Goal: Task Accomplishment & Management: Complete application form

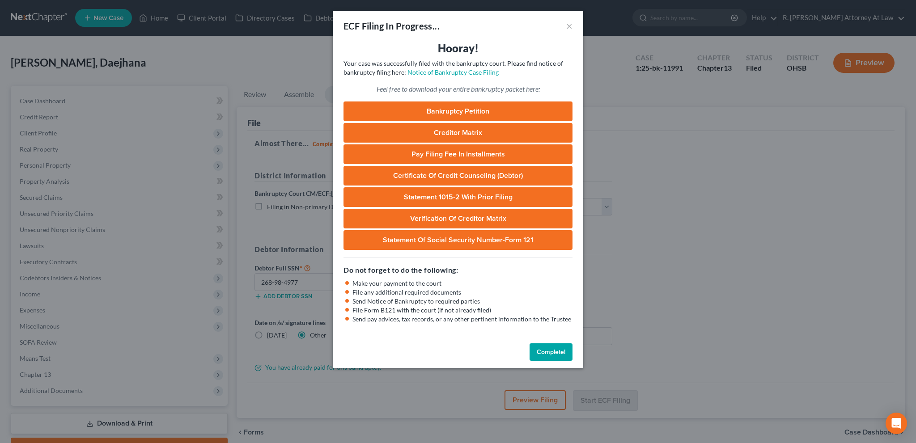
select select "0"
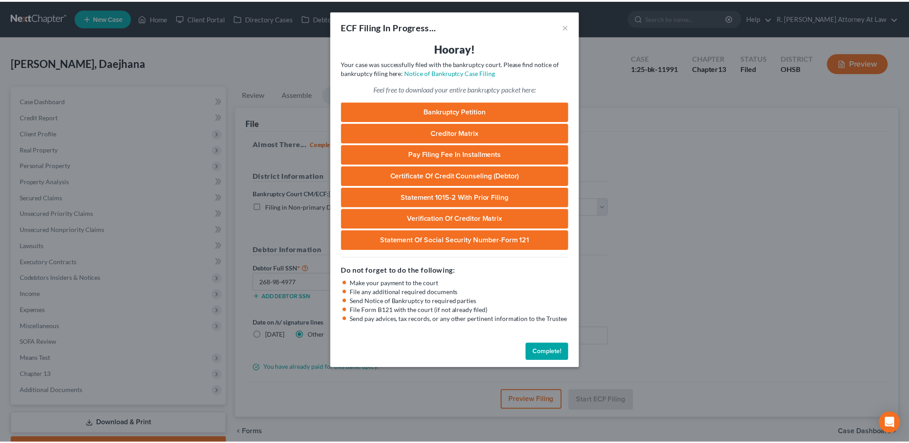
scroll to position [47, 0]
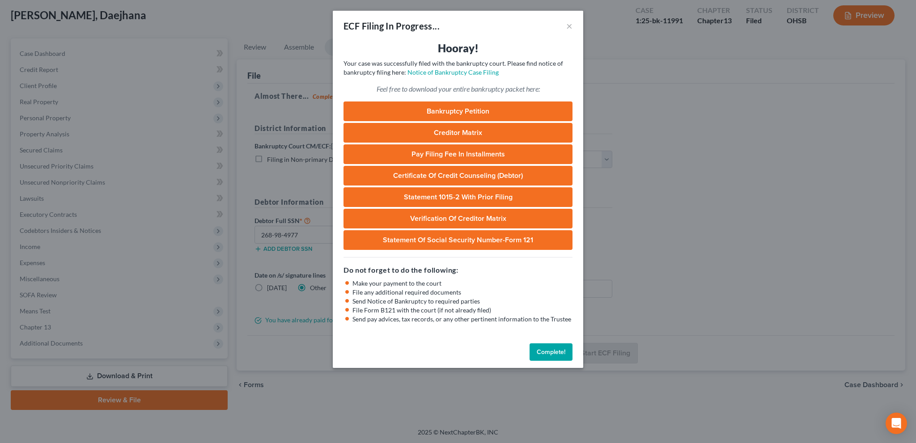
drag, startPoint x: 539, startPoint y: 354, endPoint x: 534, endPoint y: 333, distance: 21.1
click at [539, 354] on button "Complete!" at bounding box center [550, 352] width 43 height 18
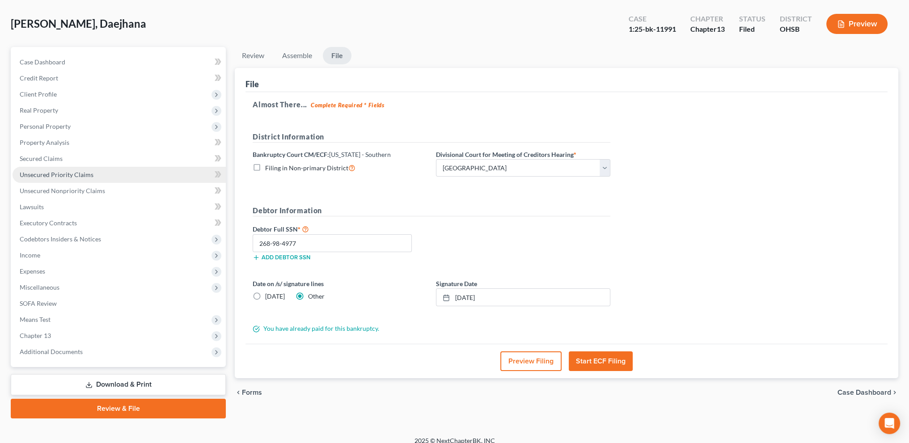
scroll to position [36, 0]
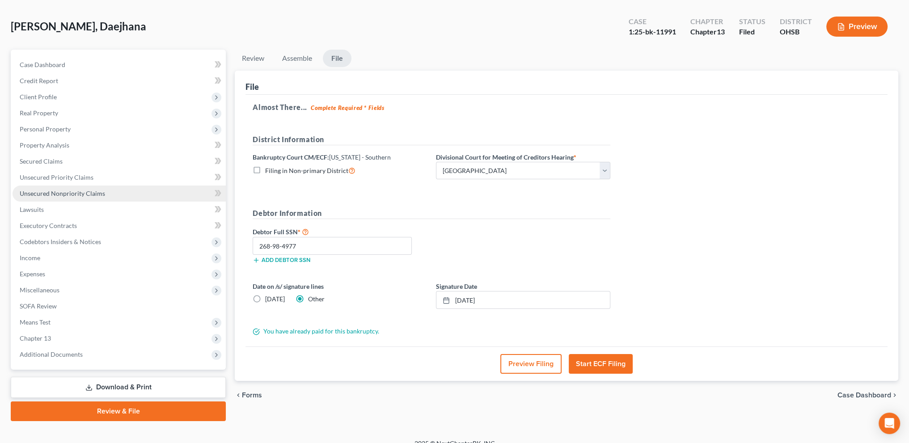
click at [41, 189] on link "Unsecured Nonpriority Claims" at bounding box center [119, 194] width 213 height 16
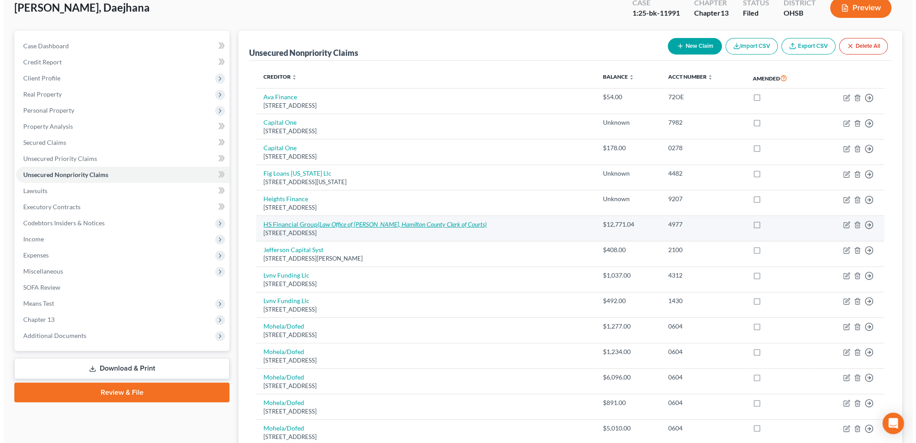
scroll to position [59, 0]
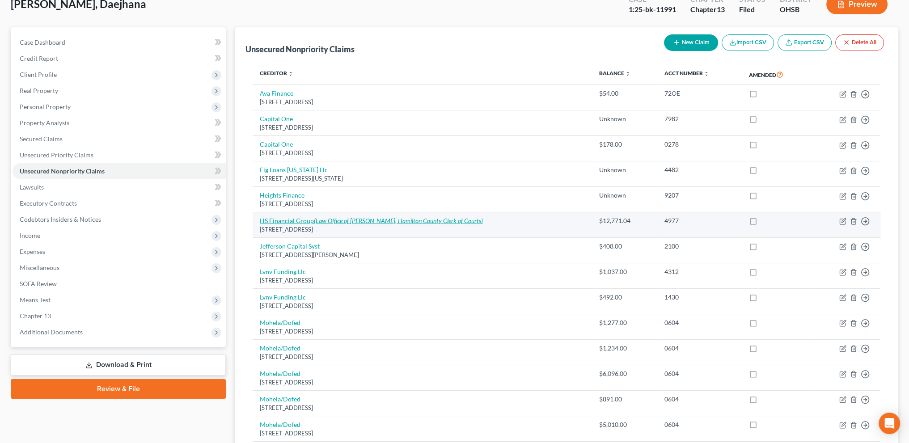
click at [365, 228] on div "[STREET_ADDRESS]" at bounding box center [422, 229] width 325 height 8
click at [358, 221] on icon "(Law Office of [PERSON_NAME], Hamilton County Clerk of Courts)" at bounding box center [398, 221] width 169 height 8
select select "36"
select select "14"
select select "0"
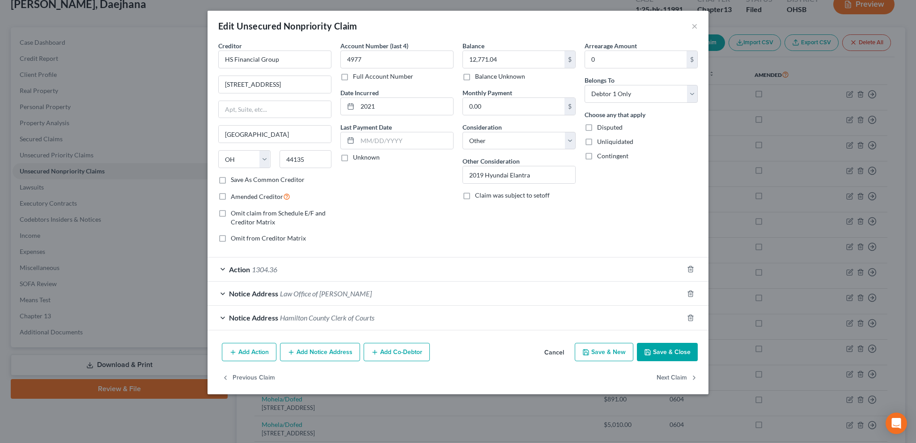
click at [241, 268] on span "Action" at bounding box center [239, 269] width 21 height 8
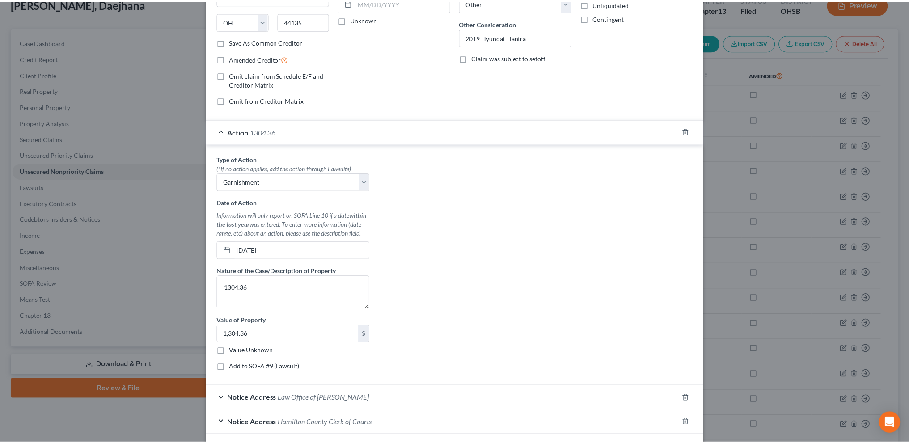
scroll to position [202, 0]
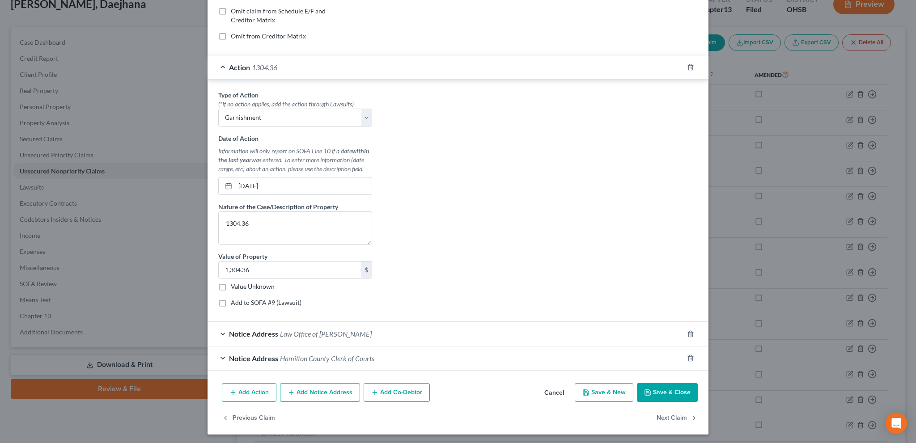
click at [666, 388] on button "Save & Close" at bounding box center [667, 392] width 61 height 19
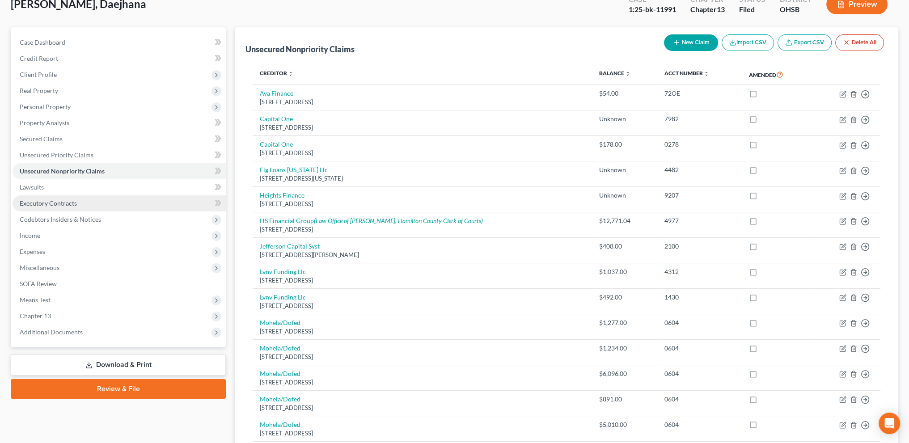
click at [38, 199] on link "Executory Contracts" at bounding box center [119, 203] width 213 height 16
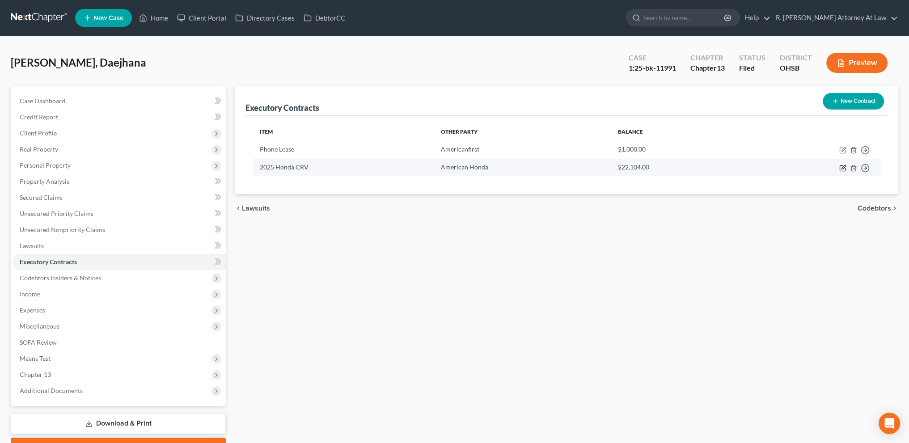
click at [842, 168] on icon "button" at bounding box center [844, 167] width 4 height 4
select select "3"
select select "45"
select select "0"
select select "1"
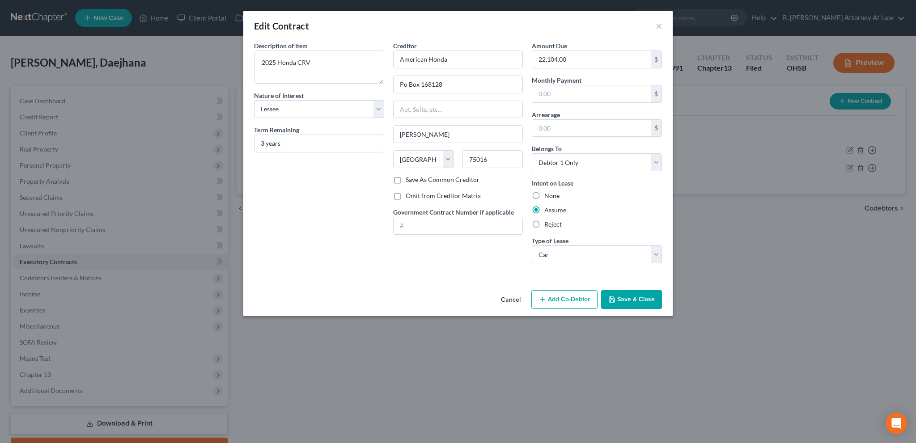
click at [626, 296] on button "Save & Close" at bounding box center [631, 299] width 61 height 19
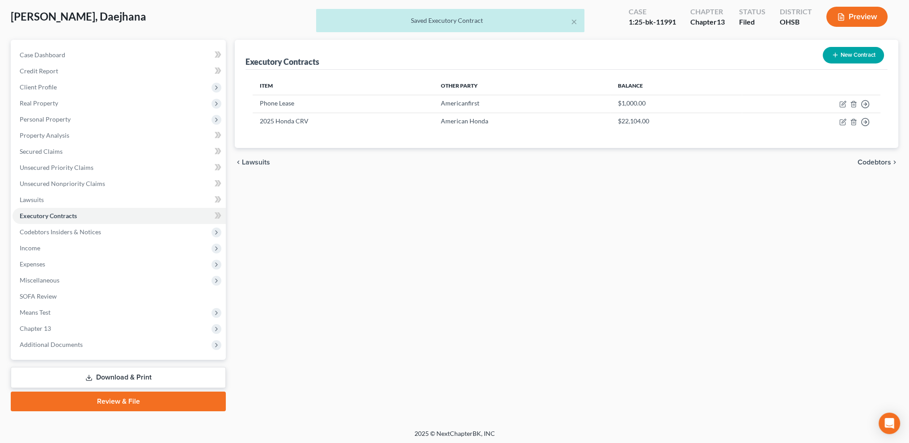
scroll to position [47, 0]
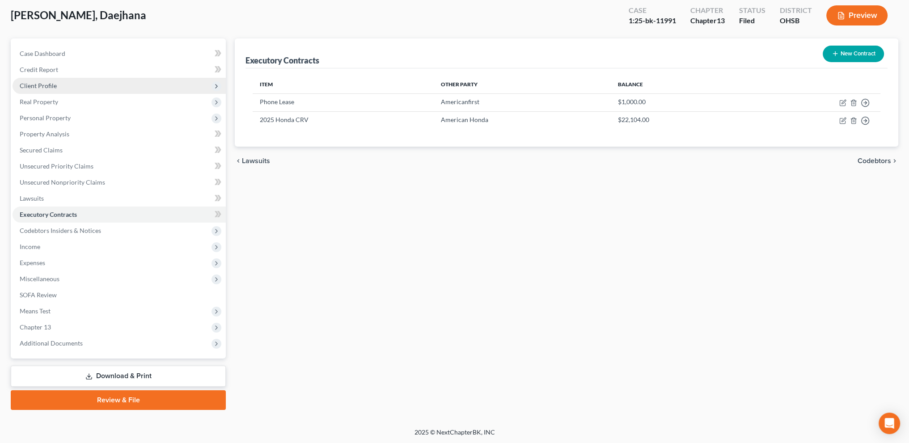
click at [50, 84] on span "Client Profile" at bounding box center [38, 86] width 37 height 8
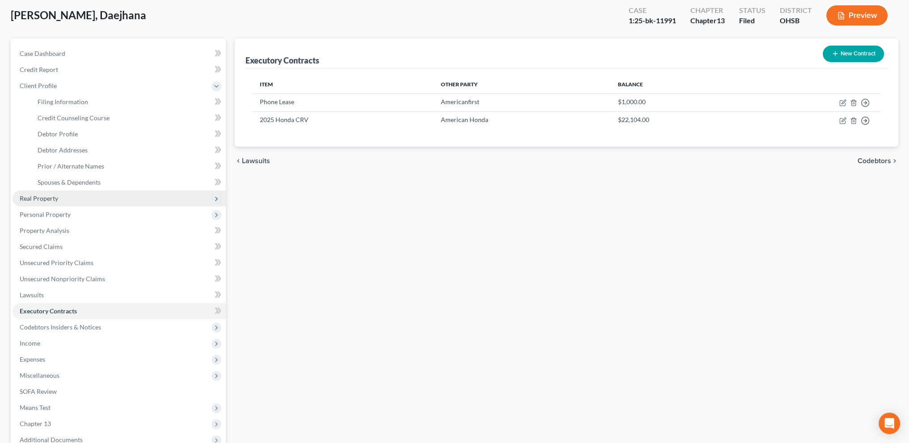
click at [55, 196] on span "Real Property" at bounding box center [39, 199] width 38 height 8
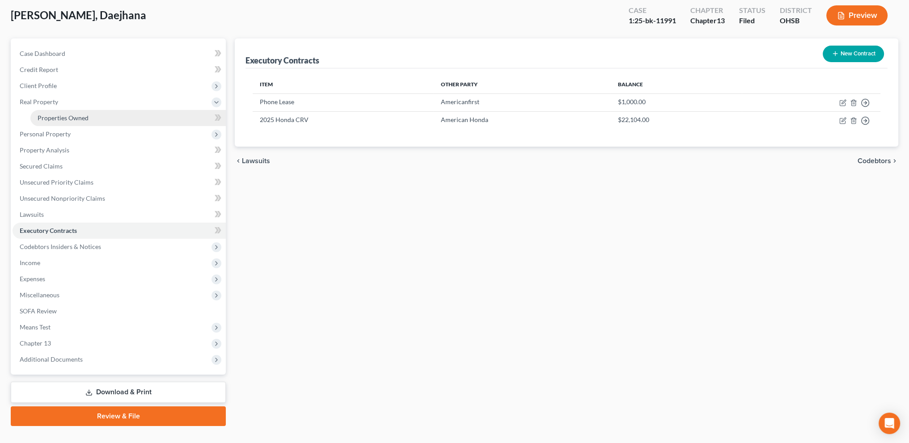
click at [60, 118] on span "Properties Owned" at bounding box center [63, 118] width 51 height 8
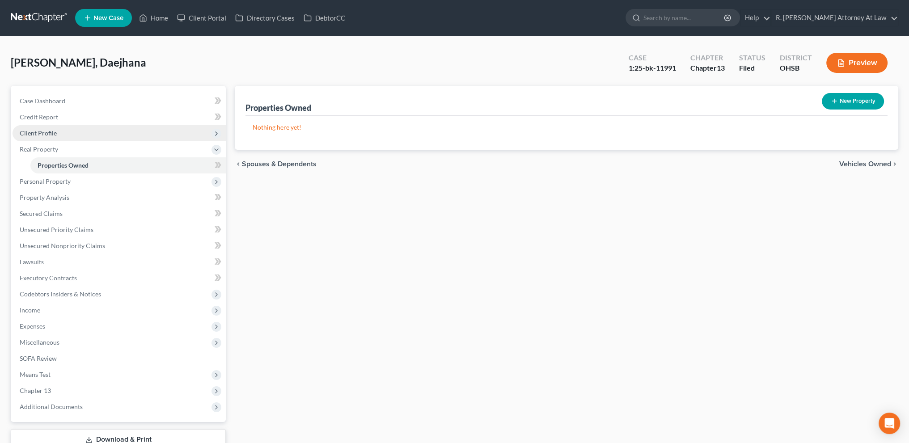
click at [43, 134] on span "Client Profile" at bounding box center [38, 133] width 37 height 8
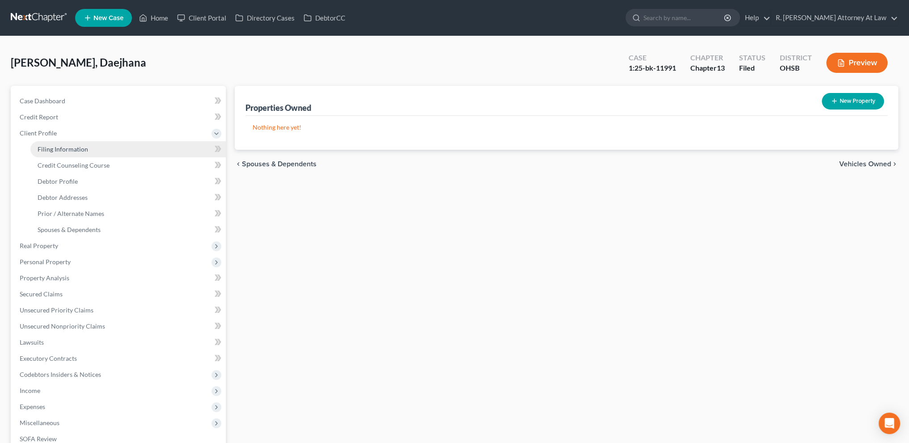
click at [55, 150] on span "Filing Information" at bounding box center [63, 149] width 51 height 8
select select "1"
select select "0"
select select "3"
select select "62"
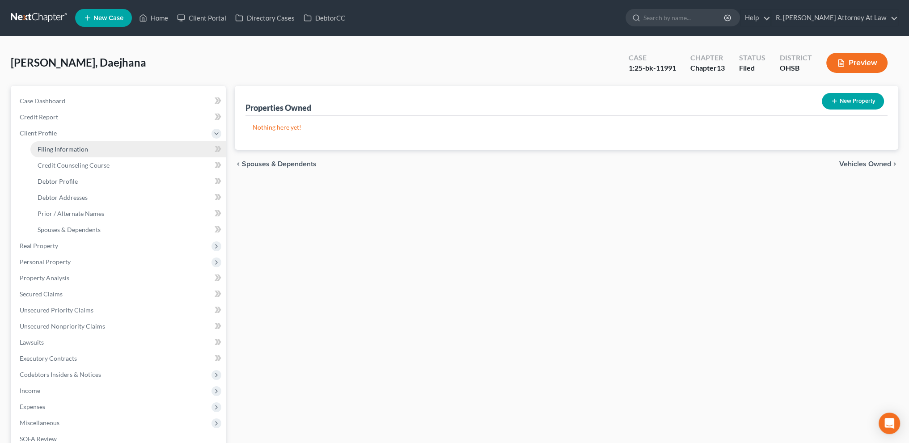
select select "0"
select select "36"
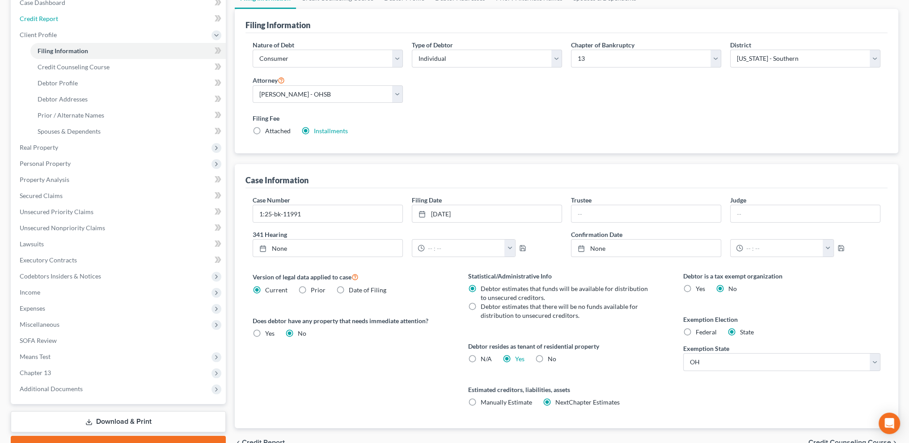
scroll to position [145, 0]
